Goal: Task Accomplishment & Management: Manage account settings

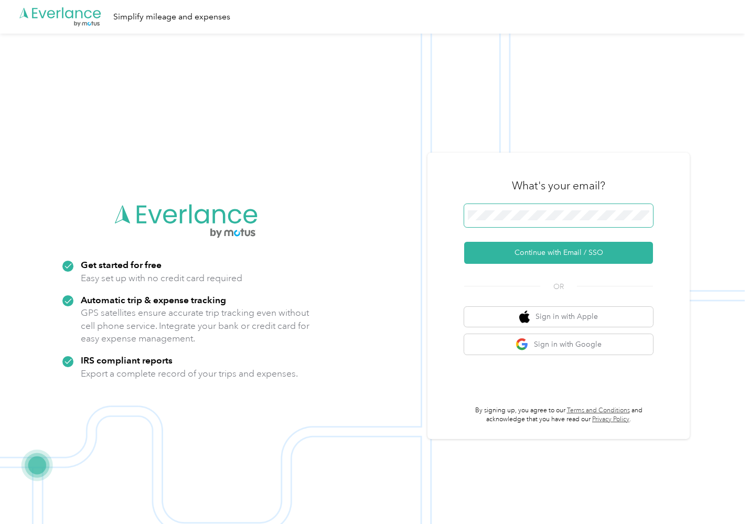
click at [508, 221] on span at bounding box center [558, 215] width 189 height 23
click at [525, 248] on button "Continue with Email / SSO" at bounding box center [558, 253] width 189 height 22
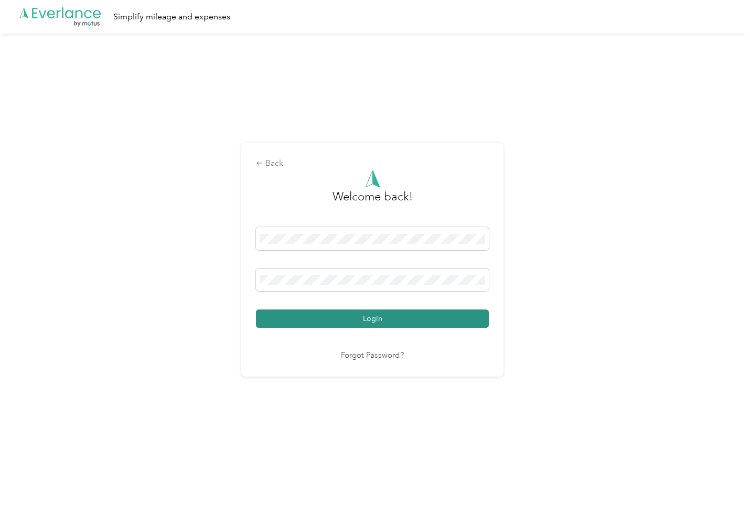
click at [354, 319] on button "Login" at bounding box center [372, 318] width 233 height 18
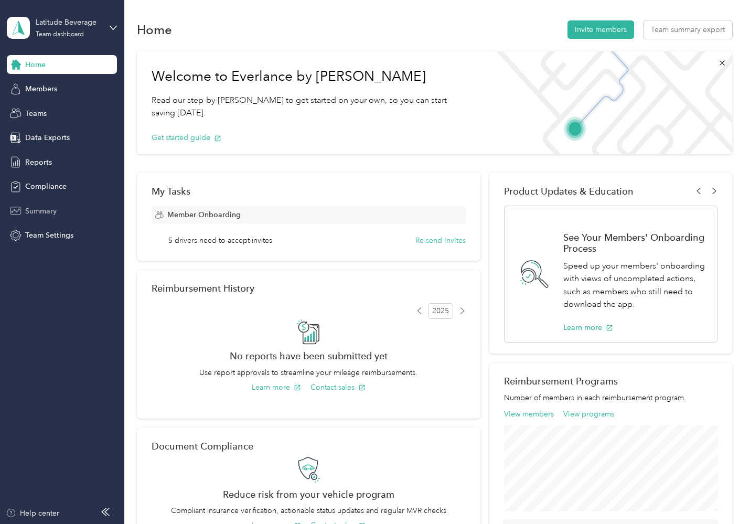
click at [37, 211] on span "Summary" at bounding box center [40, 211] width 31 height 11
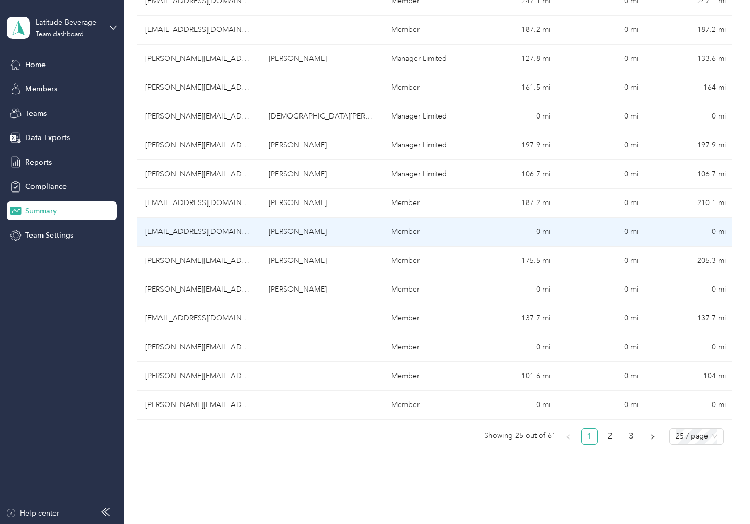
scroll to position [529, 0]
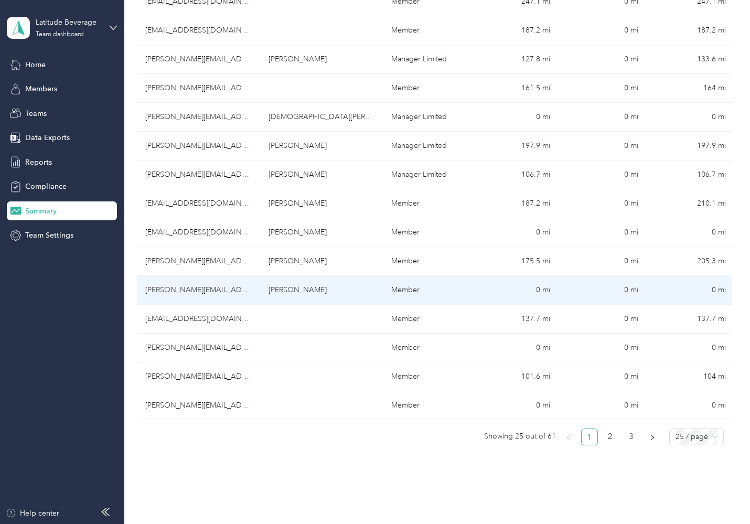
click at [179, 285] on td "[PERSON_NAME][EMAIL_ADDRESS][DOMAIN_NAME]" at bounding box center [198, 290] width 123 height 29
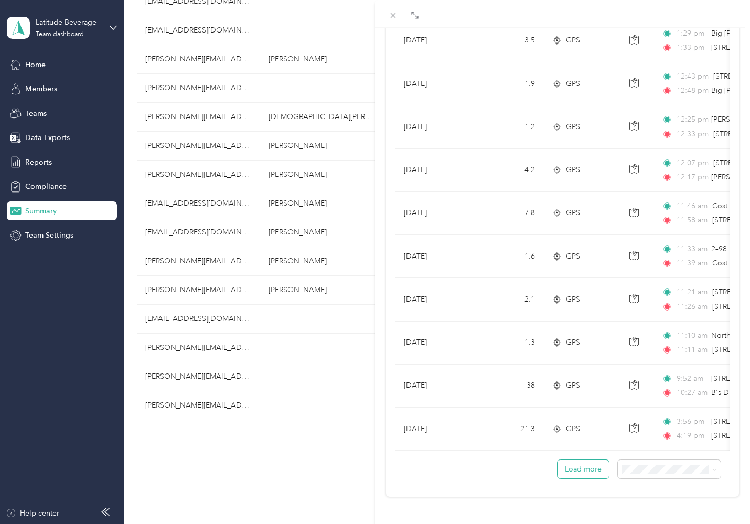
click at [574, 466] on button "Load more" at bounding box center [583, 469] width 51 height 18
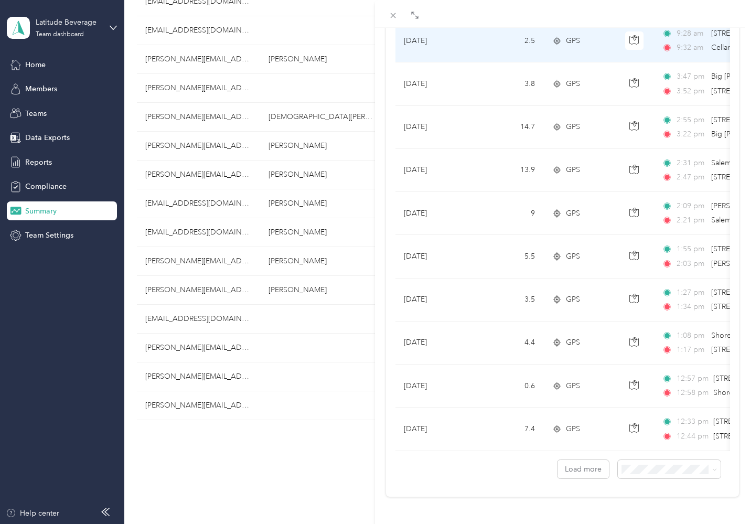
scroll to position [1884, 0]
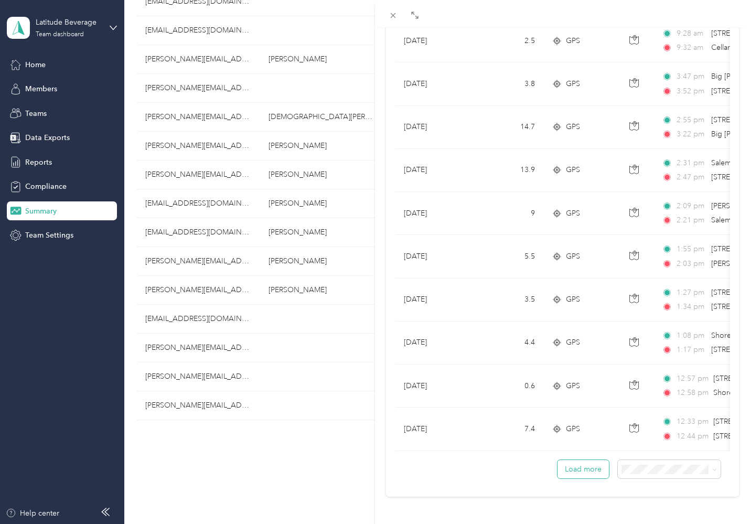
click at [575, 463] on button "Load more" at bounding box center [583, 469] width 51 height 18
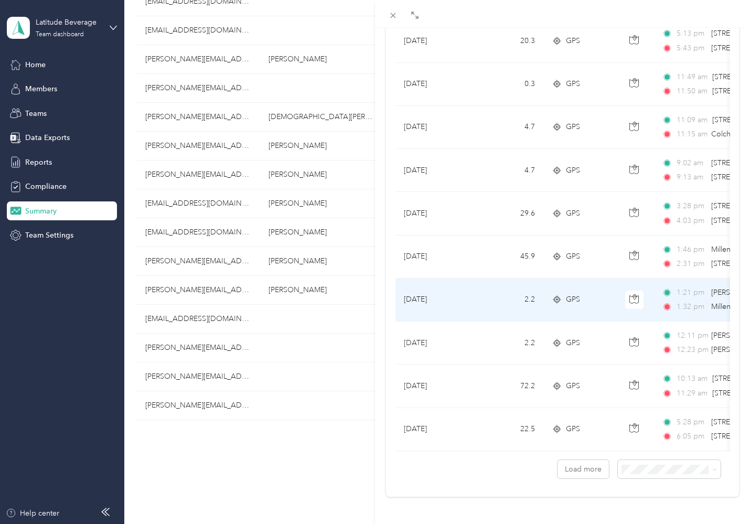
scroll to position [0, 0]
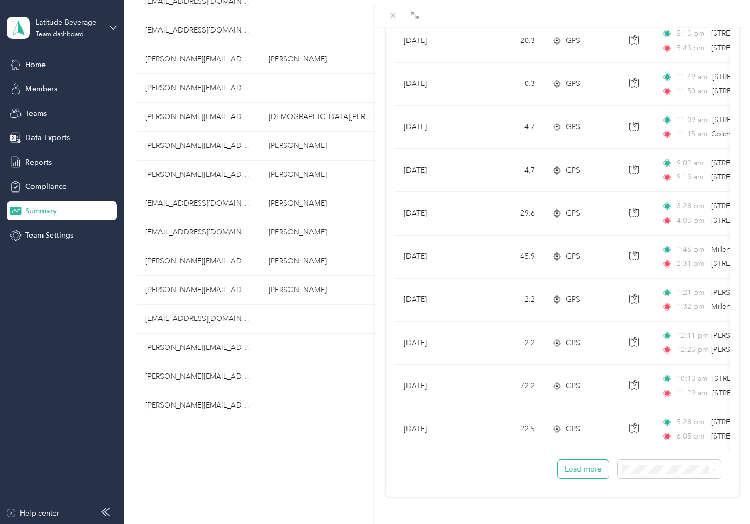
click at [585, 467] on button "Load more" at bounding box center [583, 469] width 51 height 18
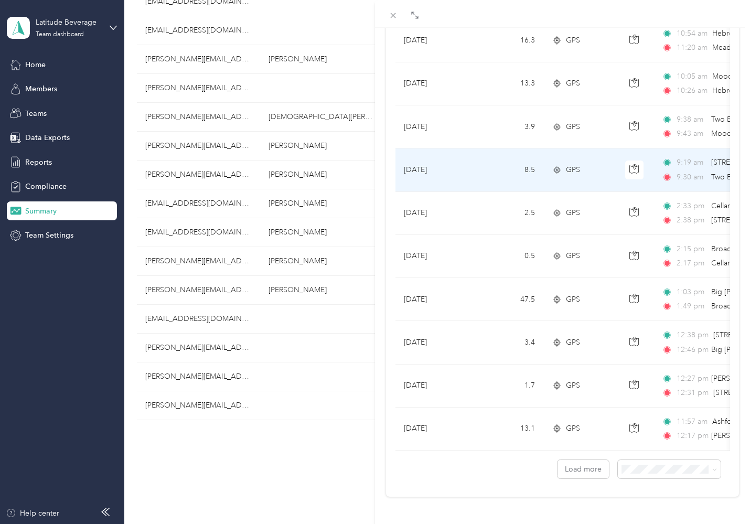
scroll to position [4041, 0]
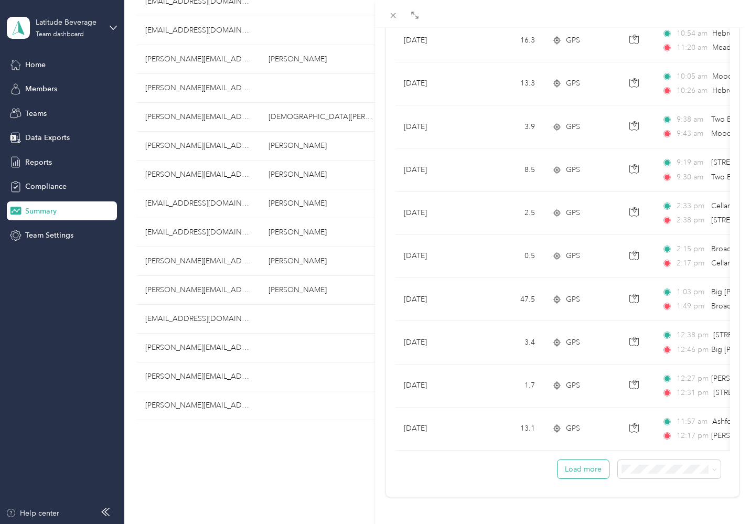
click at [591, 466] on button "Load more" at bounding box center [583, 469] width 51 height 18
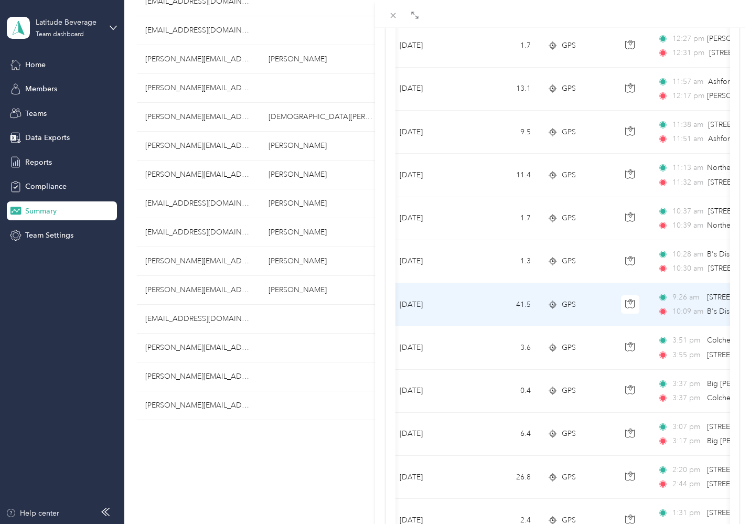
scroll to position [4378, 0]
